Goal: Find specific page/section: Find specific page/section

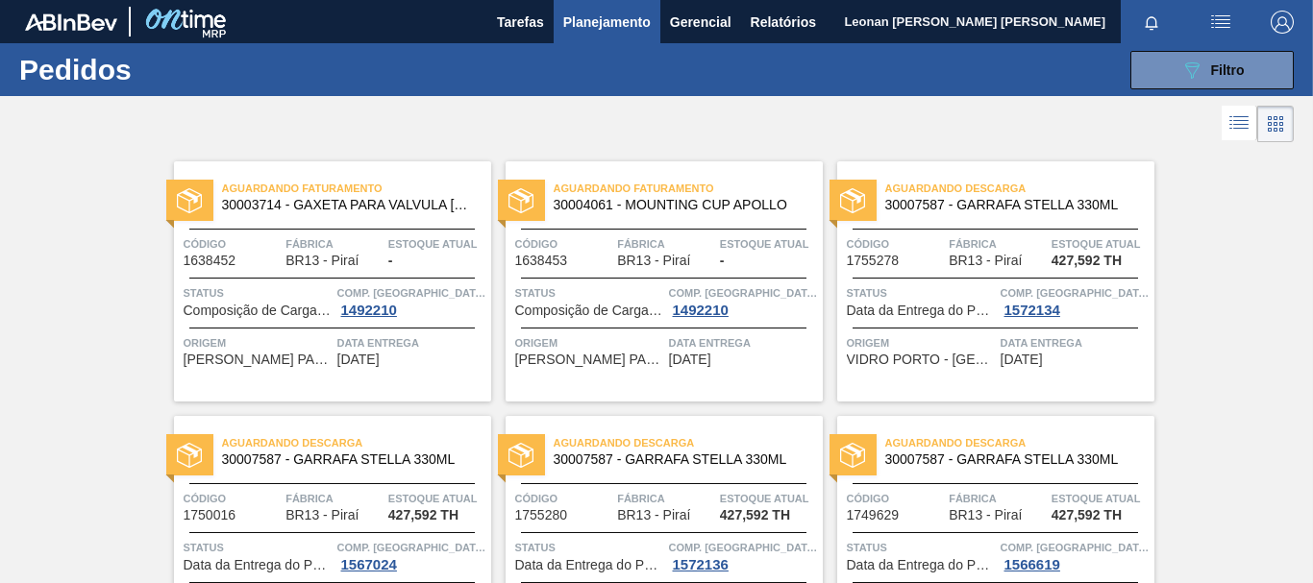
scroll to position [298, 0]
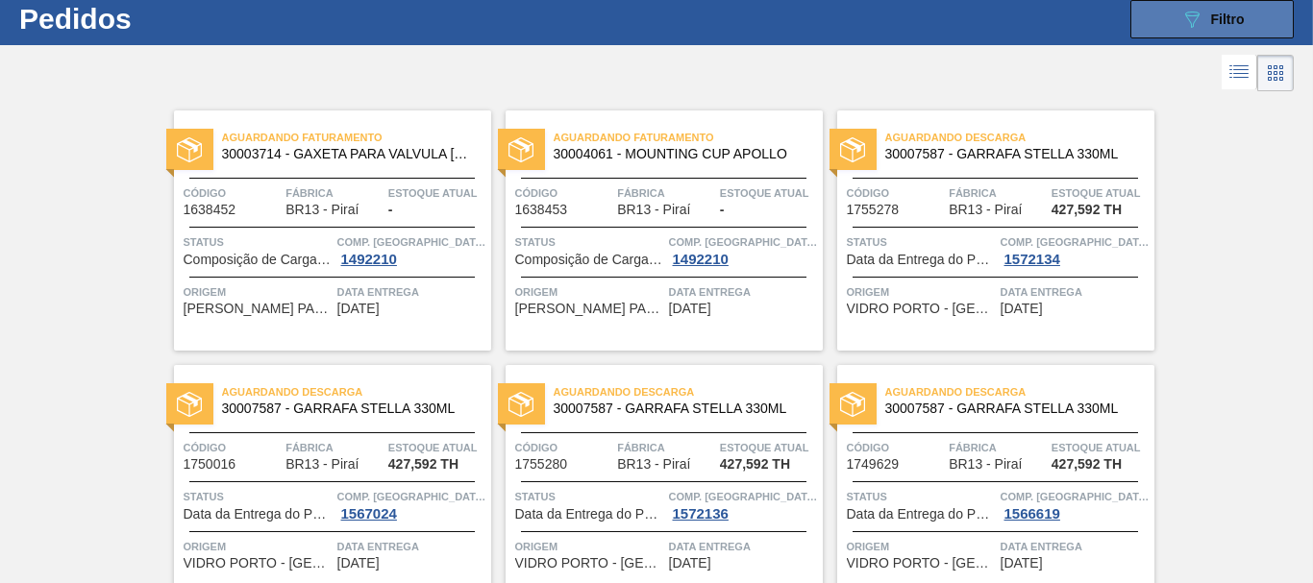
click at [1176, 37] on button "089F7B8B-B2A5-4AFE-B5C0-19BA573D28AC Filtro" at bounding box center [1211, 19] width 163 height 38
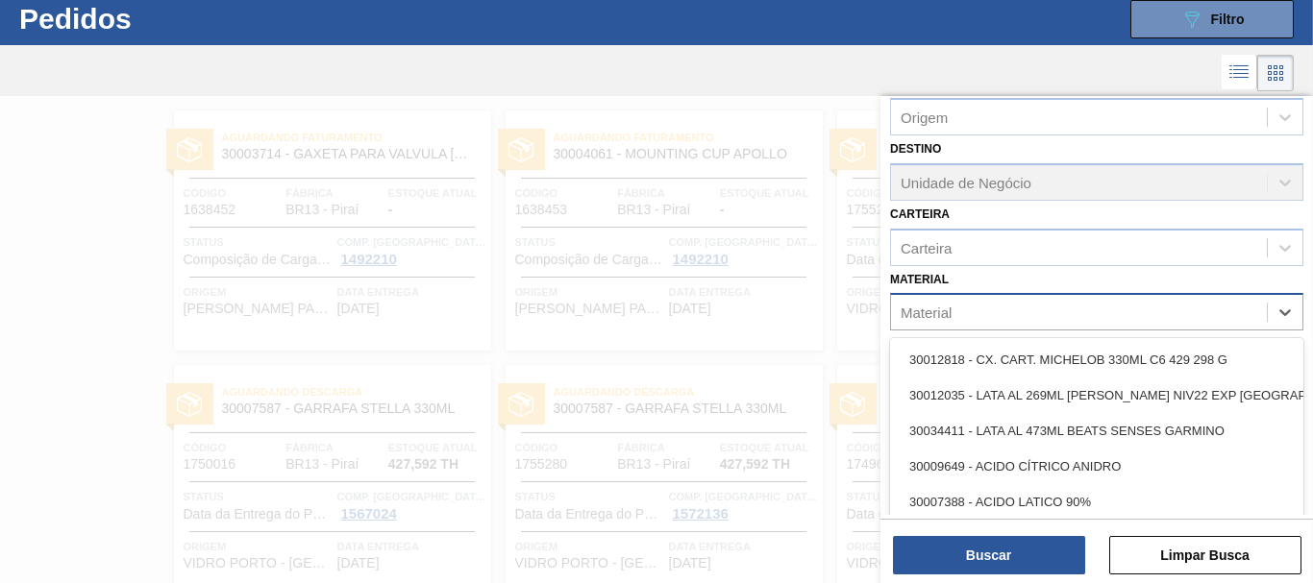
click at [1116, 306] on div "Material" at bounding box center [1079, 313] width 376 height 28
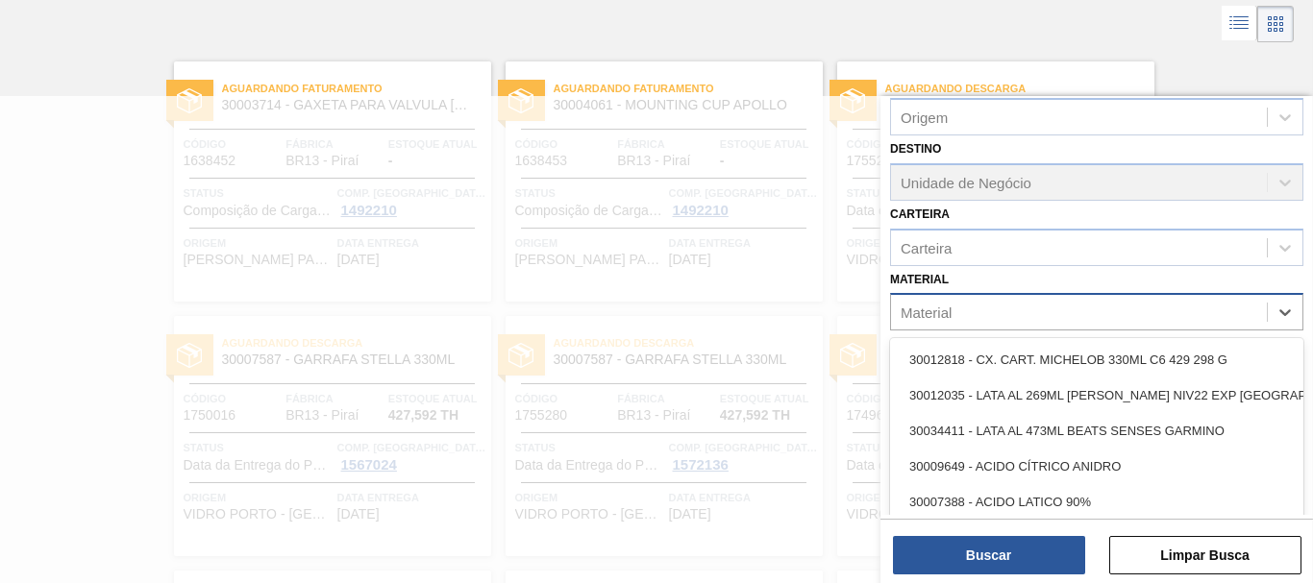
scroll to position [102, 0]
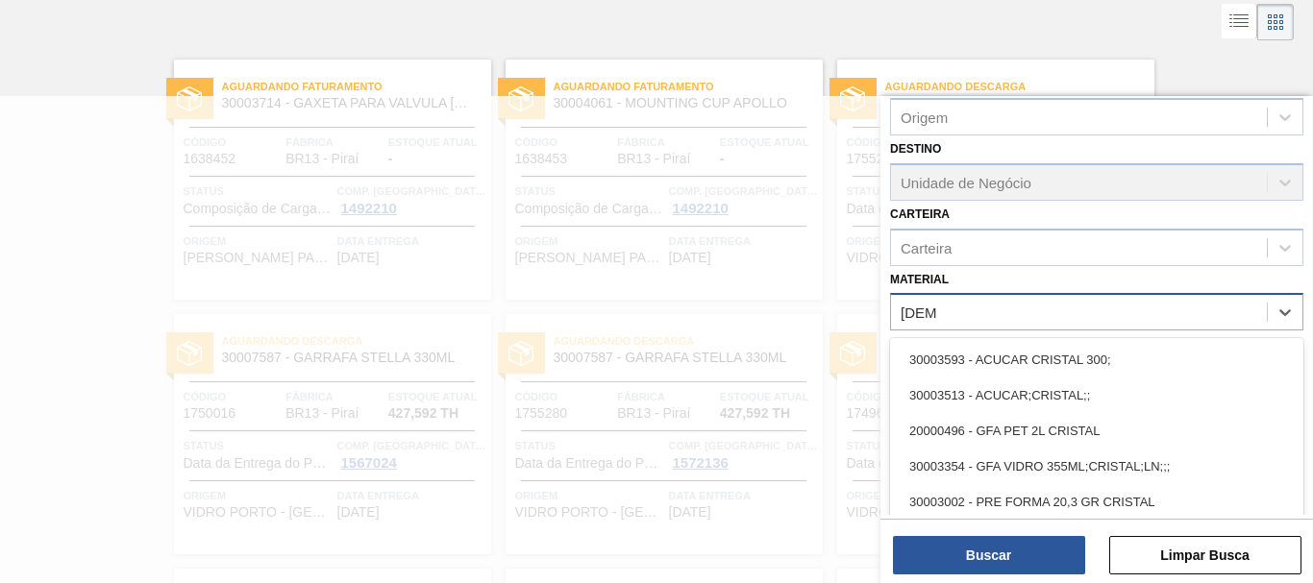
type input "cristal"
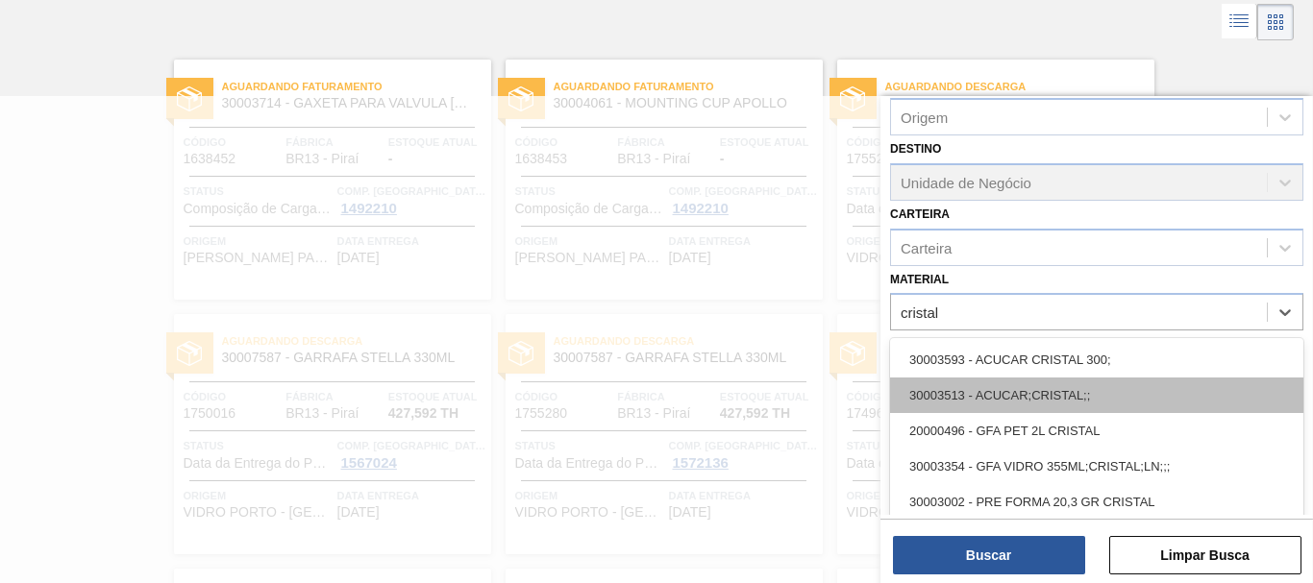
click at [1137, 398] on div "30003513 - ACUCAR;CRISTAL;;" at bounding box center [1096, 396] width 413 height 36
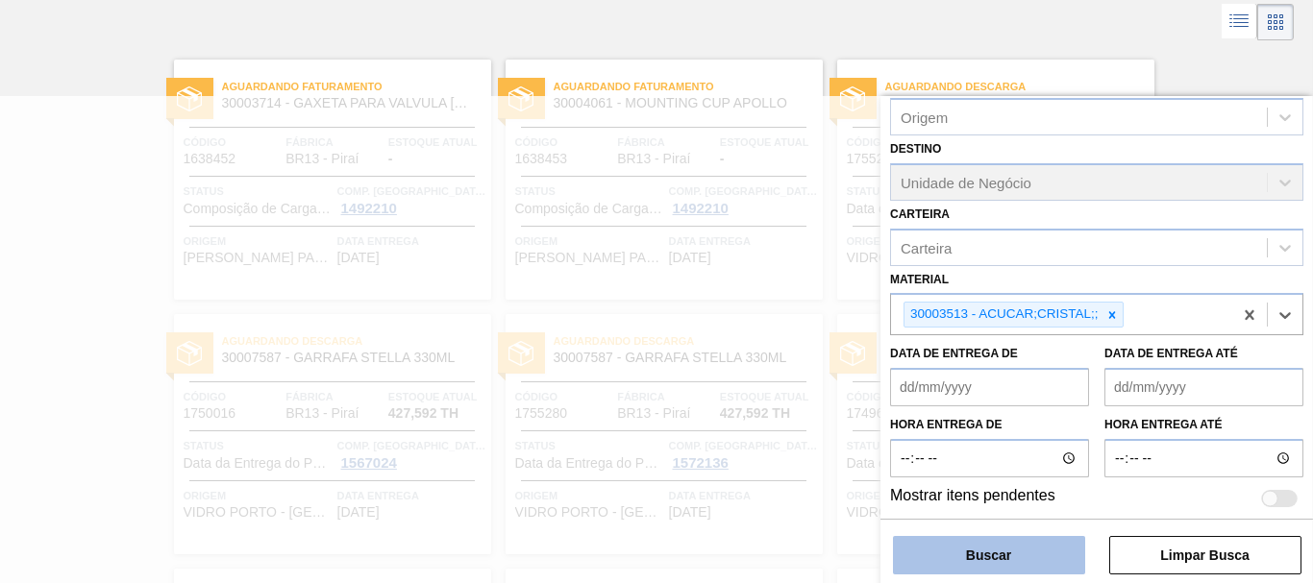
click at [1046, 545] on button "Buscar" at bounding box center [989, 555] width 192 height 38
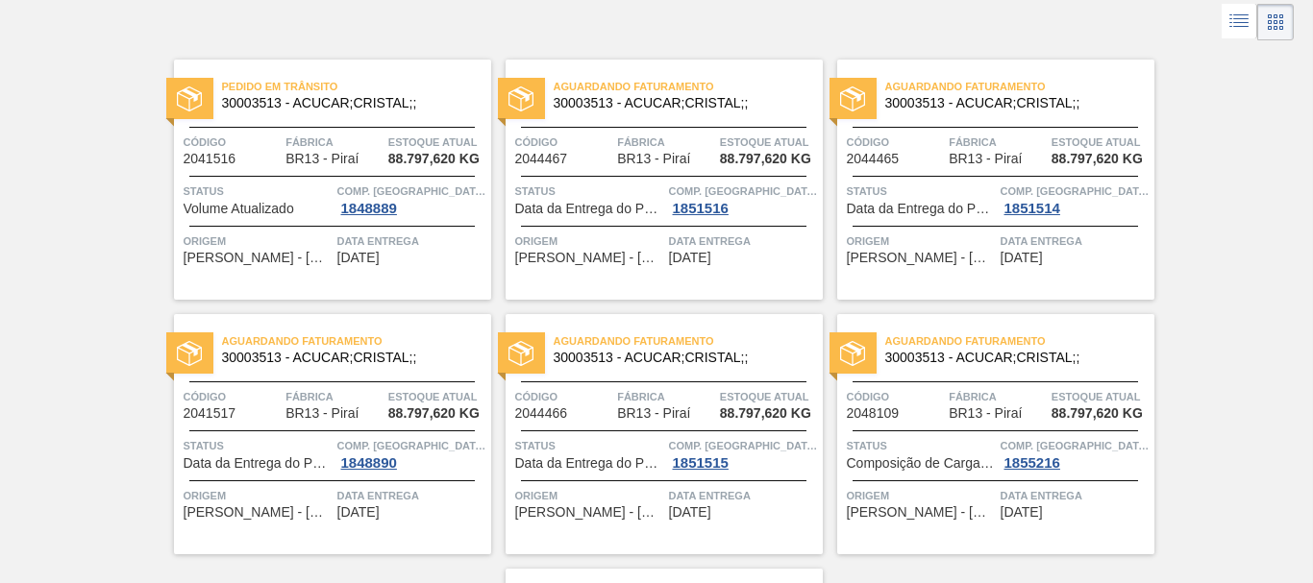
scroll to position [0, 0]
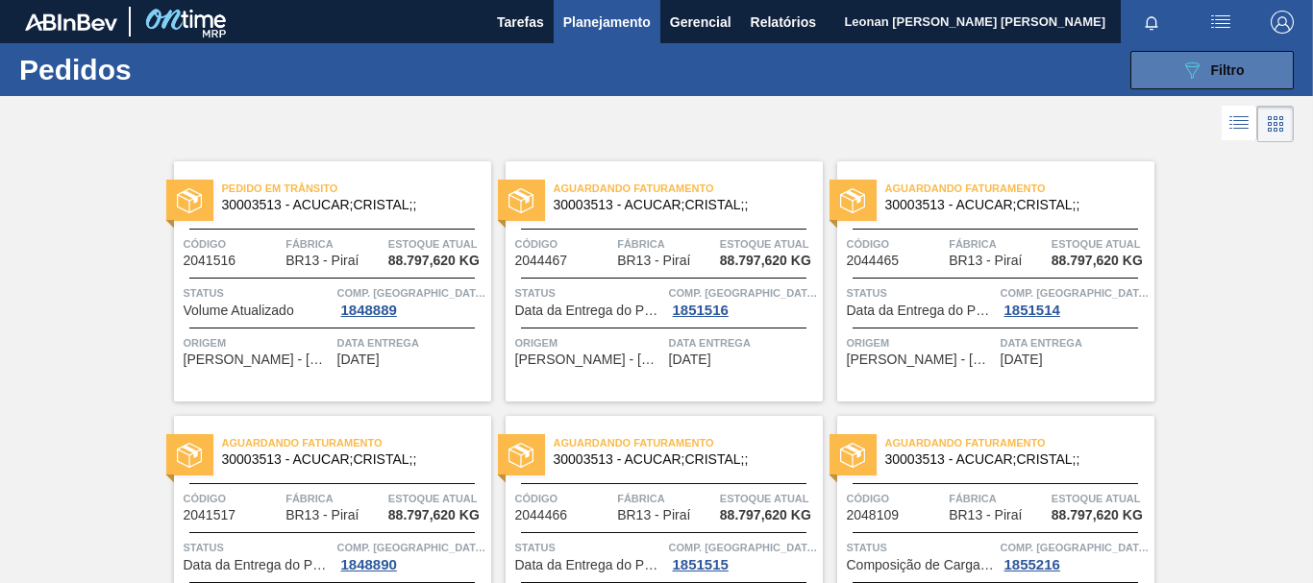
click at [1236, 84] on button "089F7B8B-B2A5-4AFE-B5C0-19BA573D28AC Filtro" at bounding box center [1211, 70] width 163 height 38
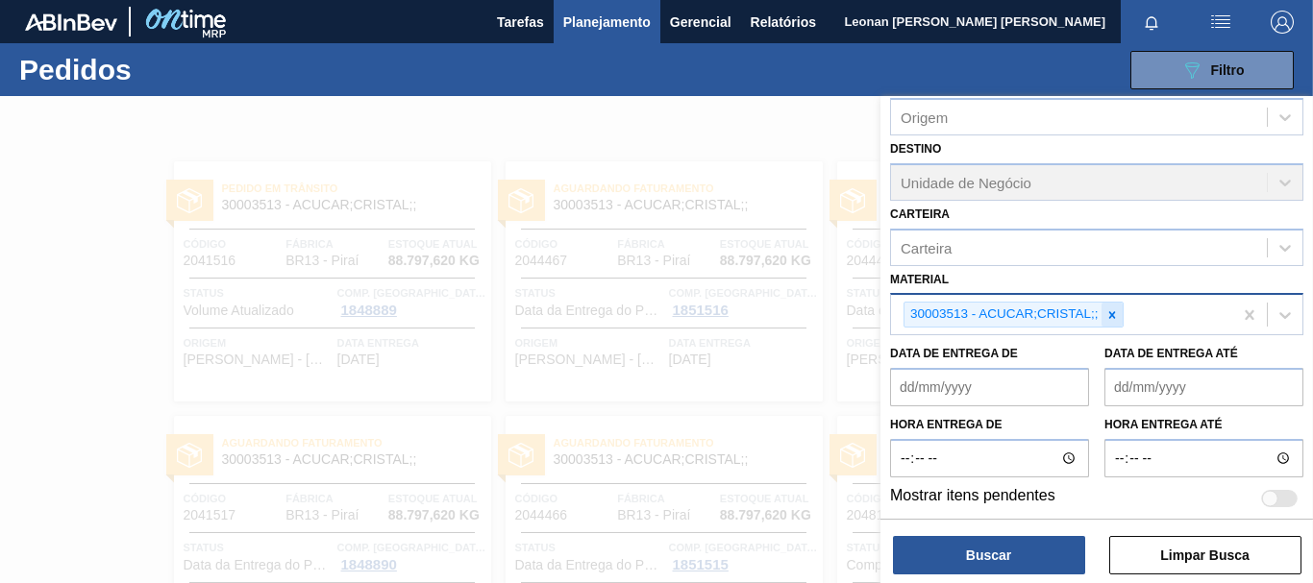
click at [1107, 317] on icon at bounding box center [1111, 314] width 13 height 13
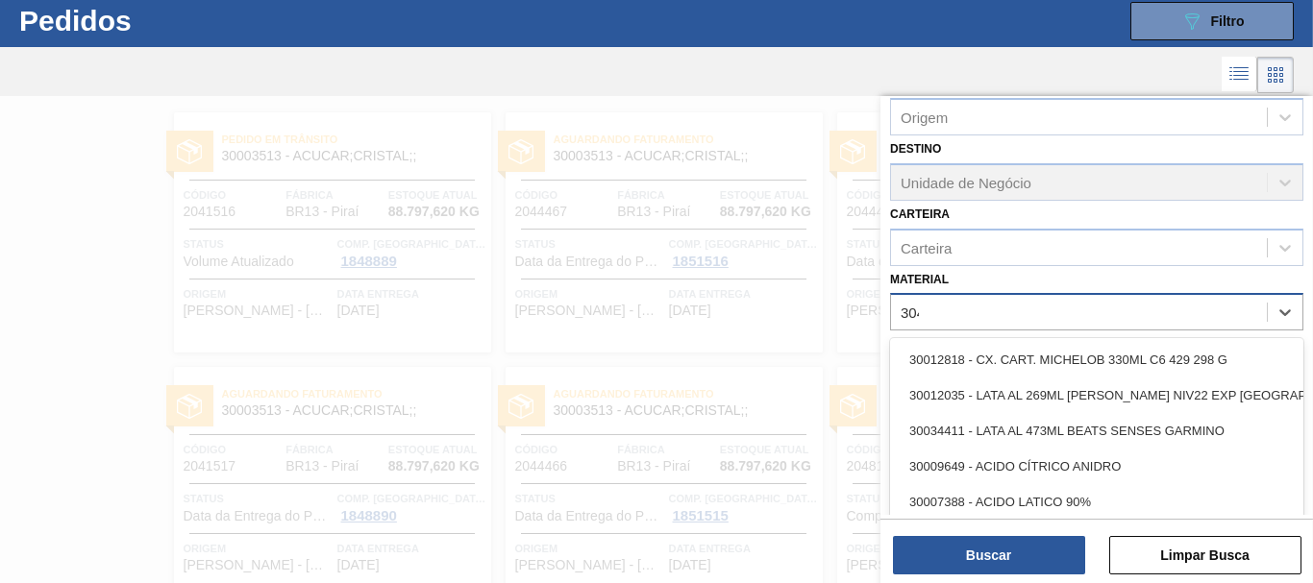
scroll to position [51, 0]
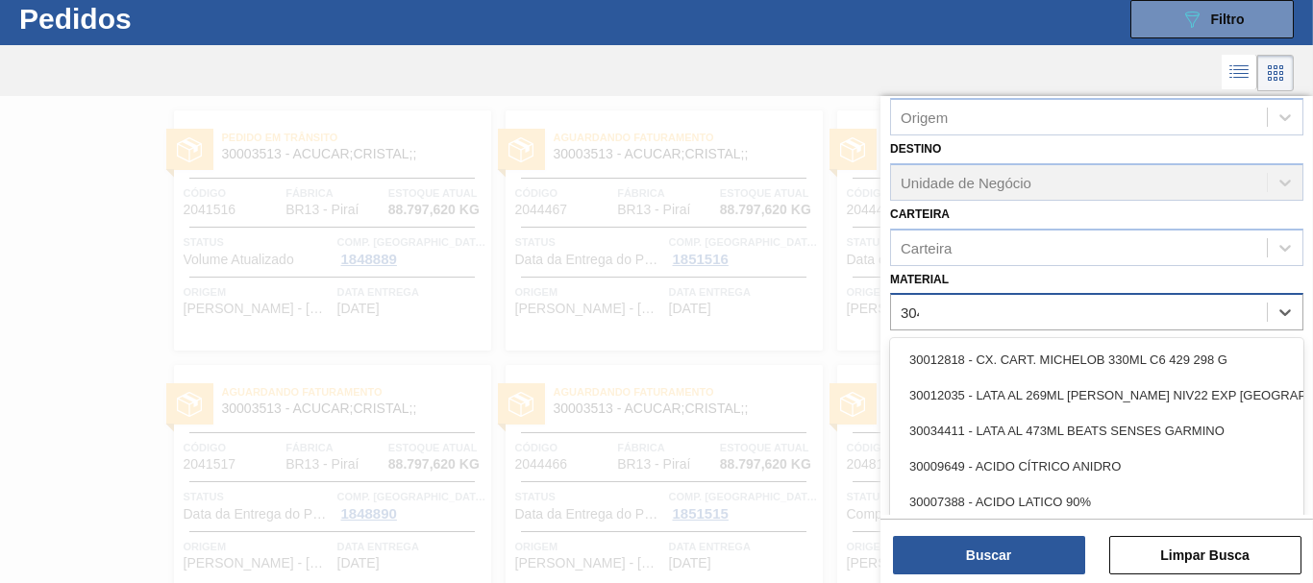
type input "3048"
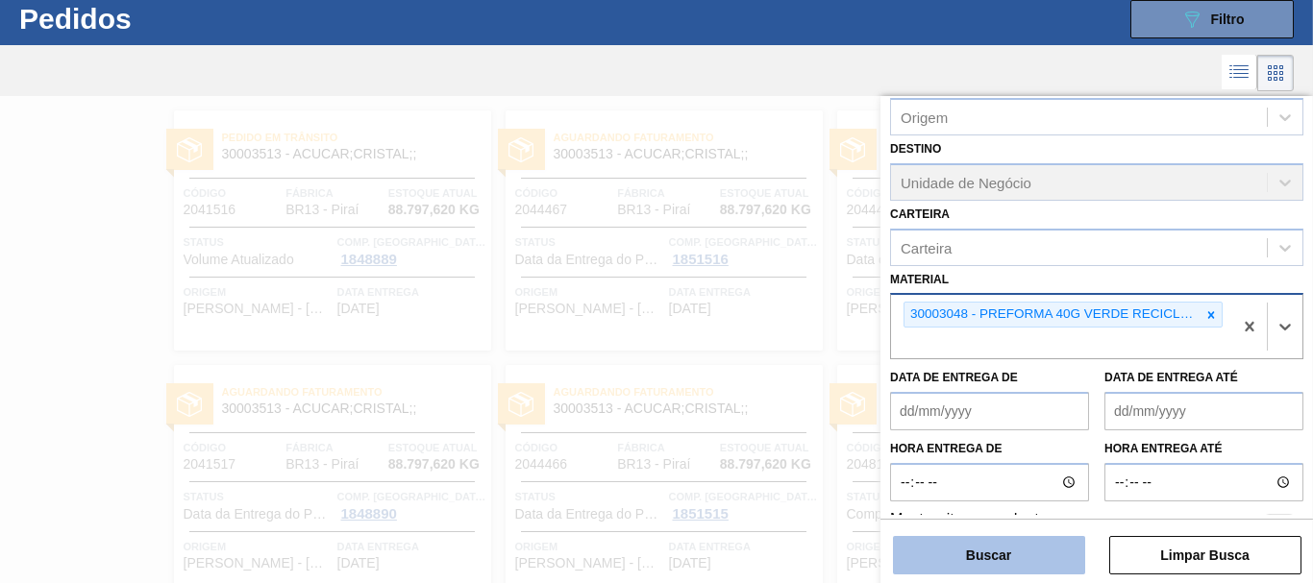
click at [1042, 568] on button "Buscar" at bounding box center [989, 555] width 192 height 38
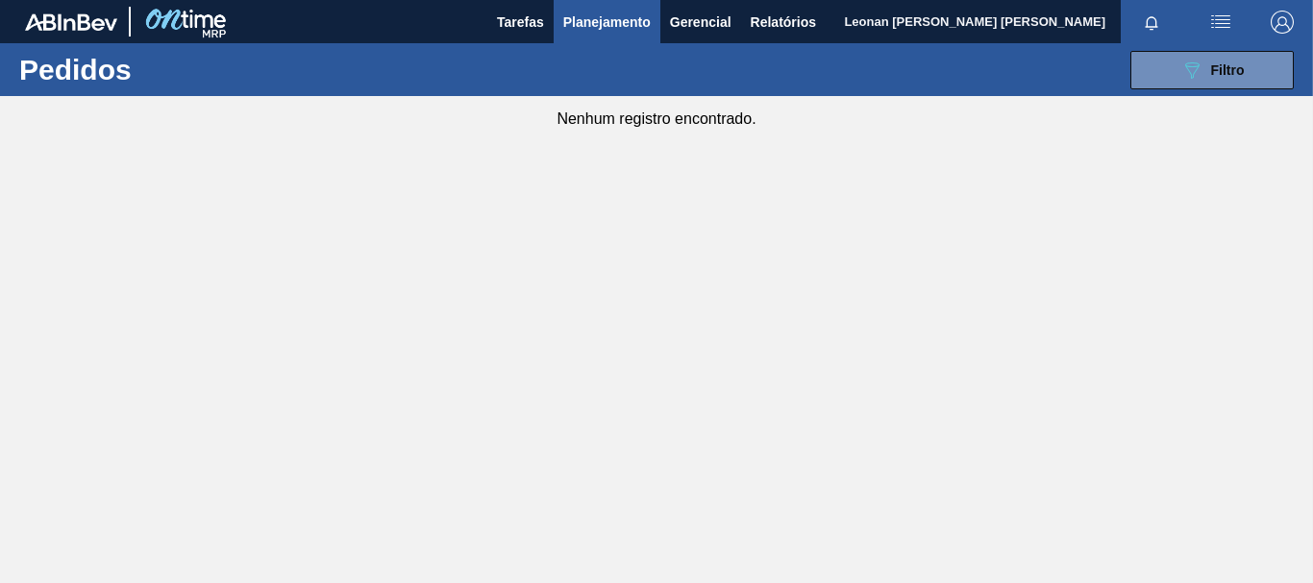
scroll to position [0, 0]
click at [1235, 82] on button "089F7B8B-B2A5-4AFE-B5C0-19BA573D28AC Filtro" at bounding box center [1211, 70] width 163 height 38
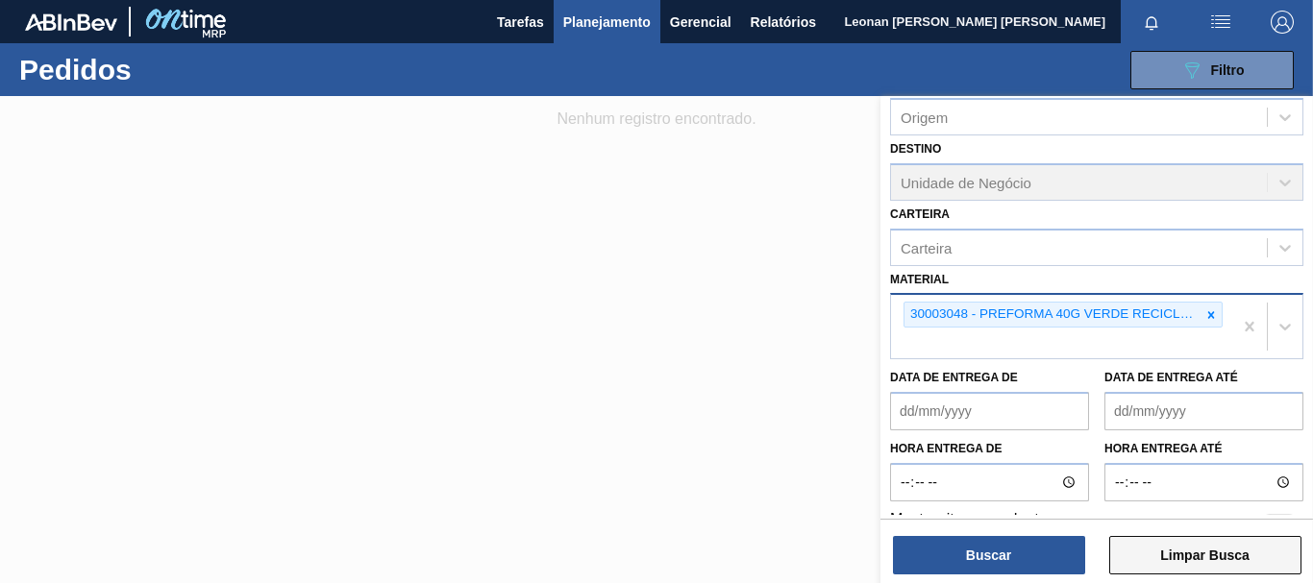
click at [1251, 554] on button "Limpar Busca" at bounding box center [1205, 555] width 192 height 38
